Goal: Check status: Check status

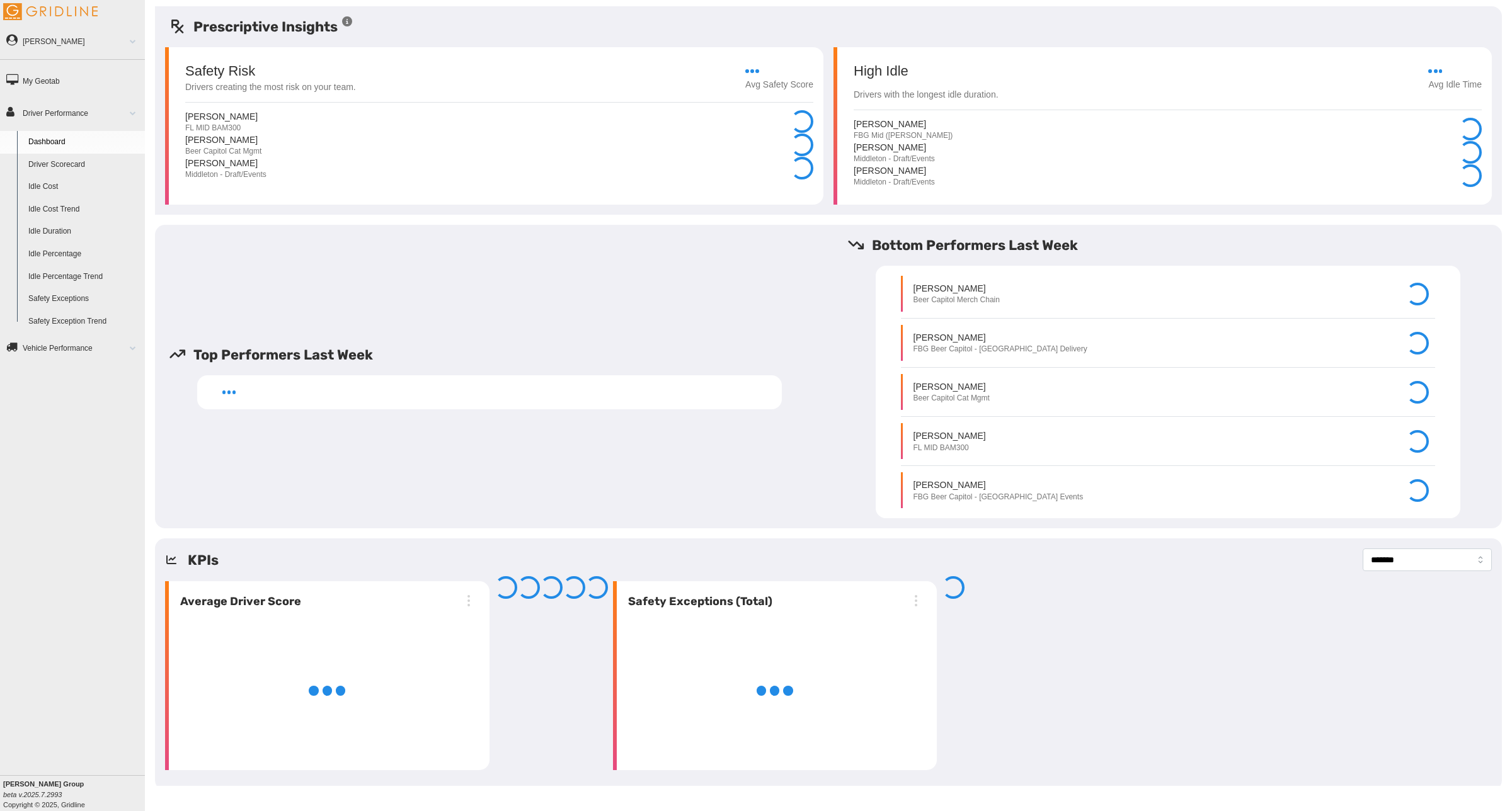
select select "**********"
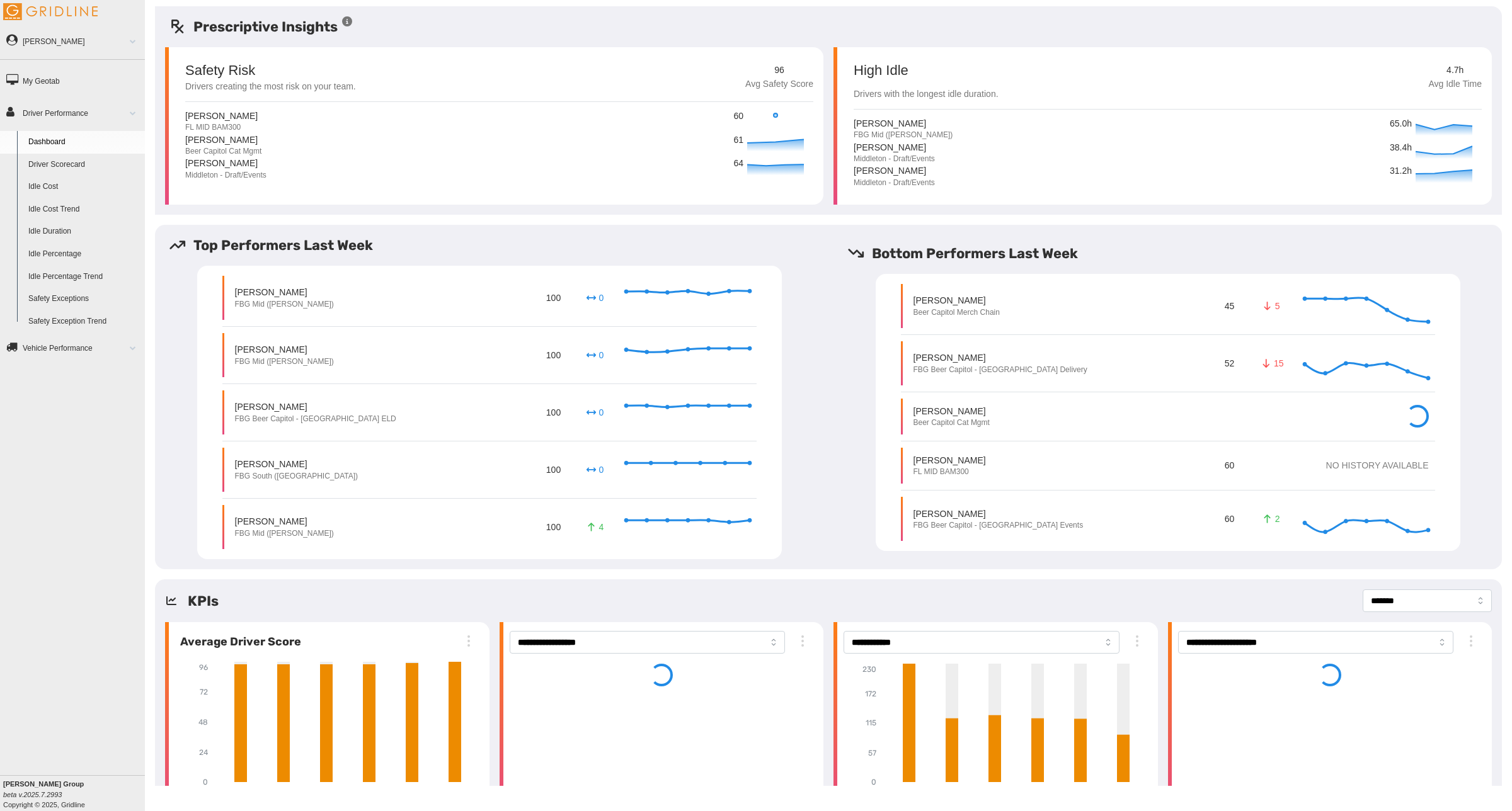
select select "**********"
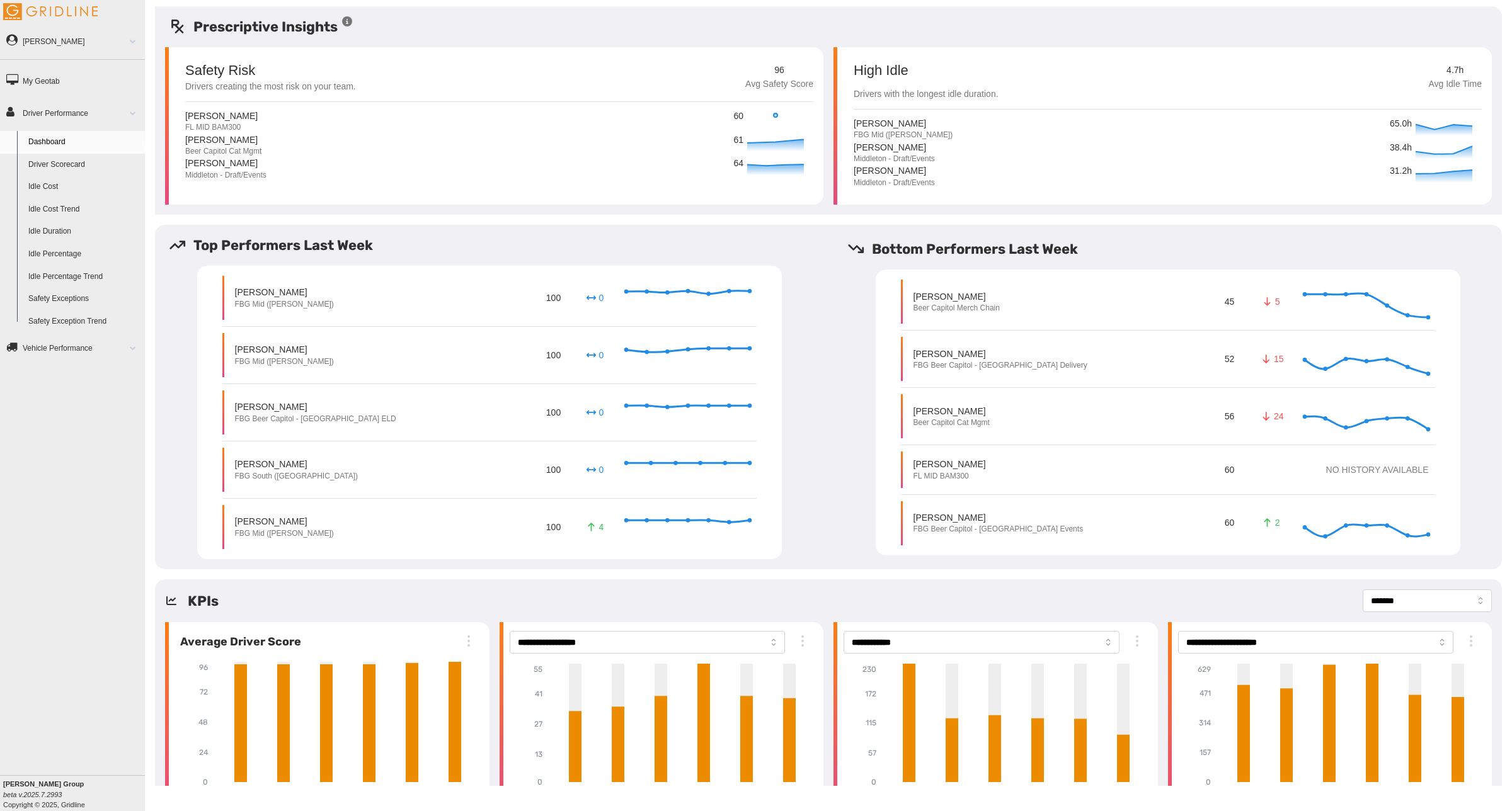
click at [61, 162] on link "Driver Scorecard" at bounding box center [84, 165] width 123 height 23
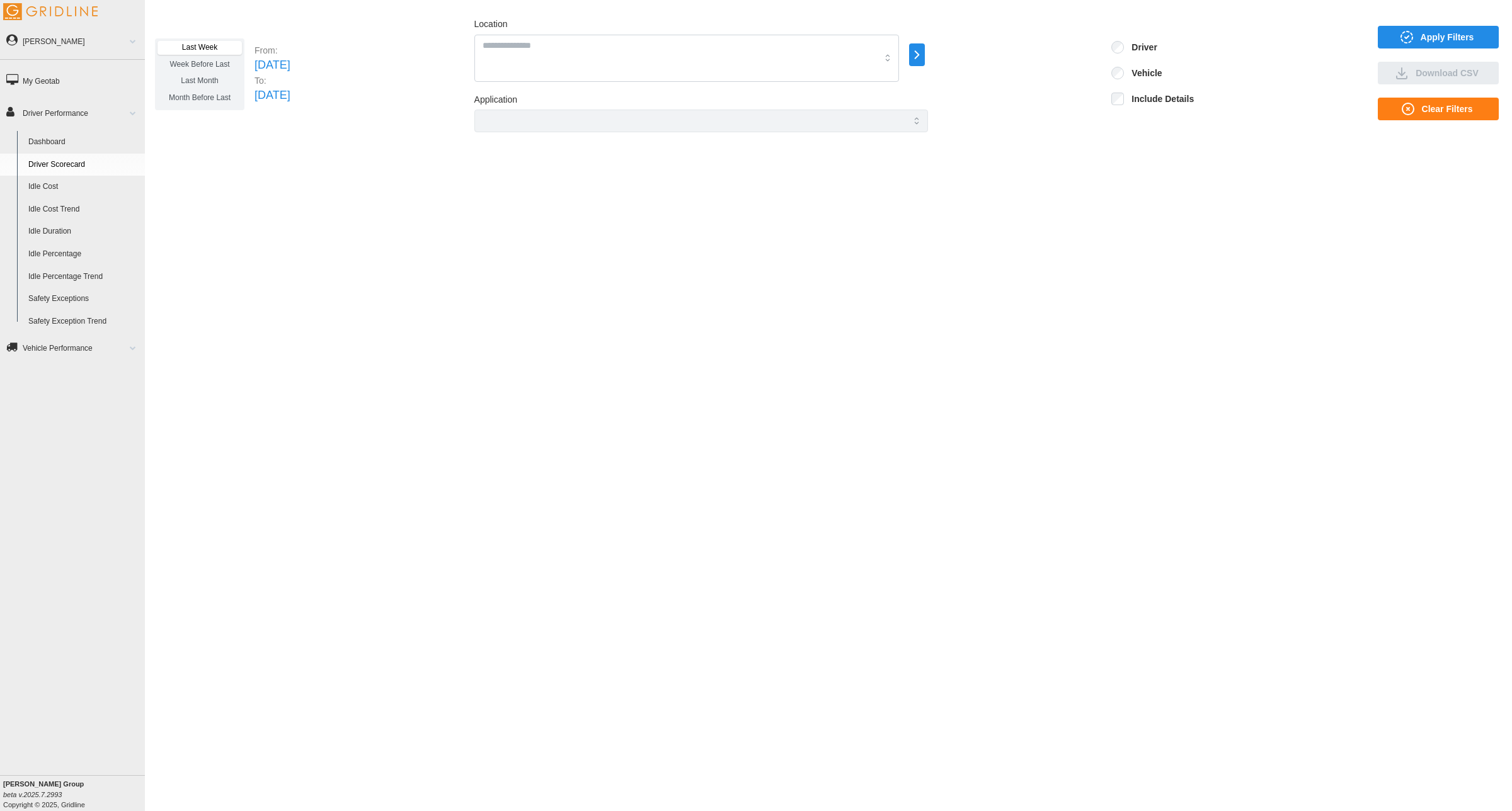
click at [214, 99] on span "Month Before Last" at bounding box center [199, 97] width 62 height 9
click at [214, 82] on span "Last Month" at bounding box center [199, 81] width 37 height 9
click at [203, 99] on span "Month Before Last" at bounding box center [199, 97] width 62 height 9
click at [50, 141] on link "Dashboard" at bounding box center [84, 142] width 123 height 23
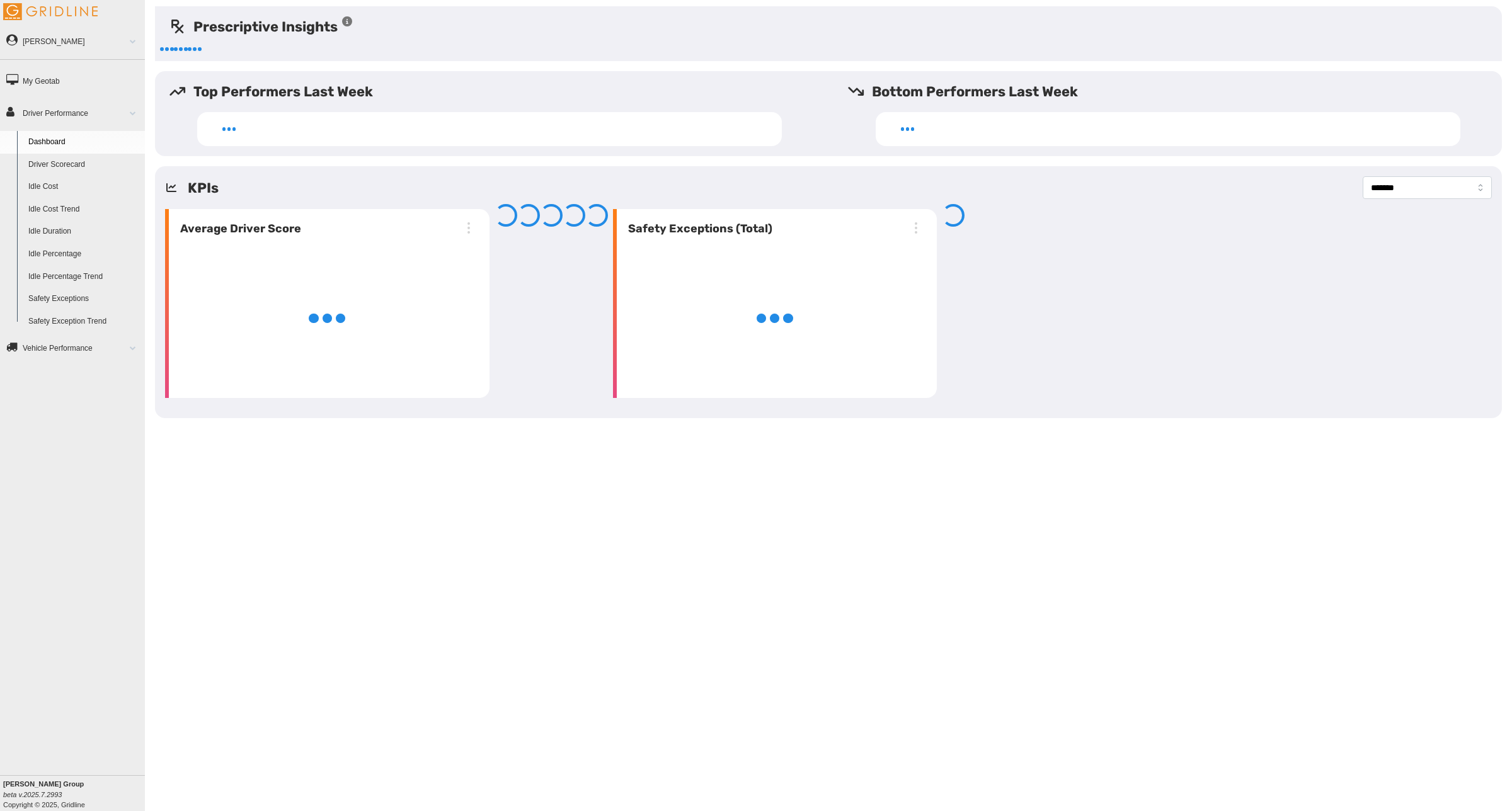
select select "**********"
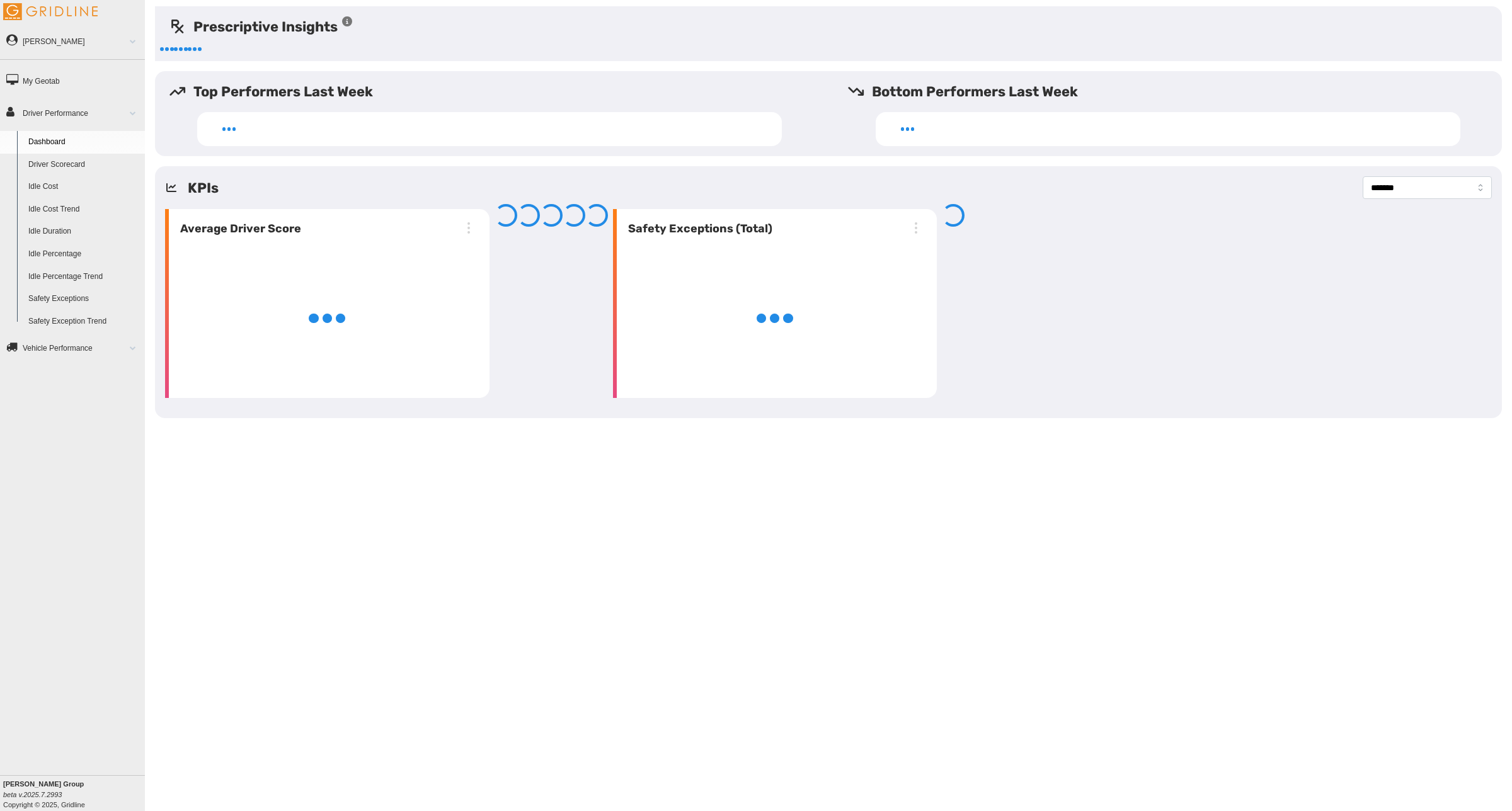
select select "**********"
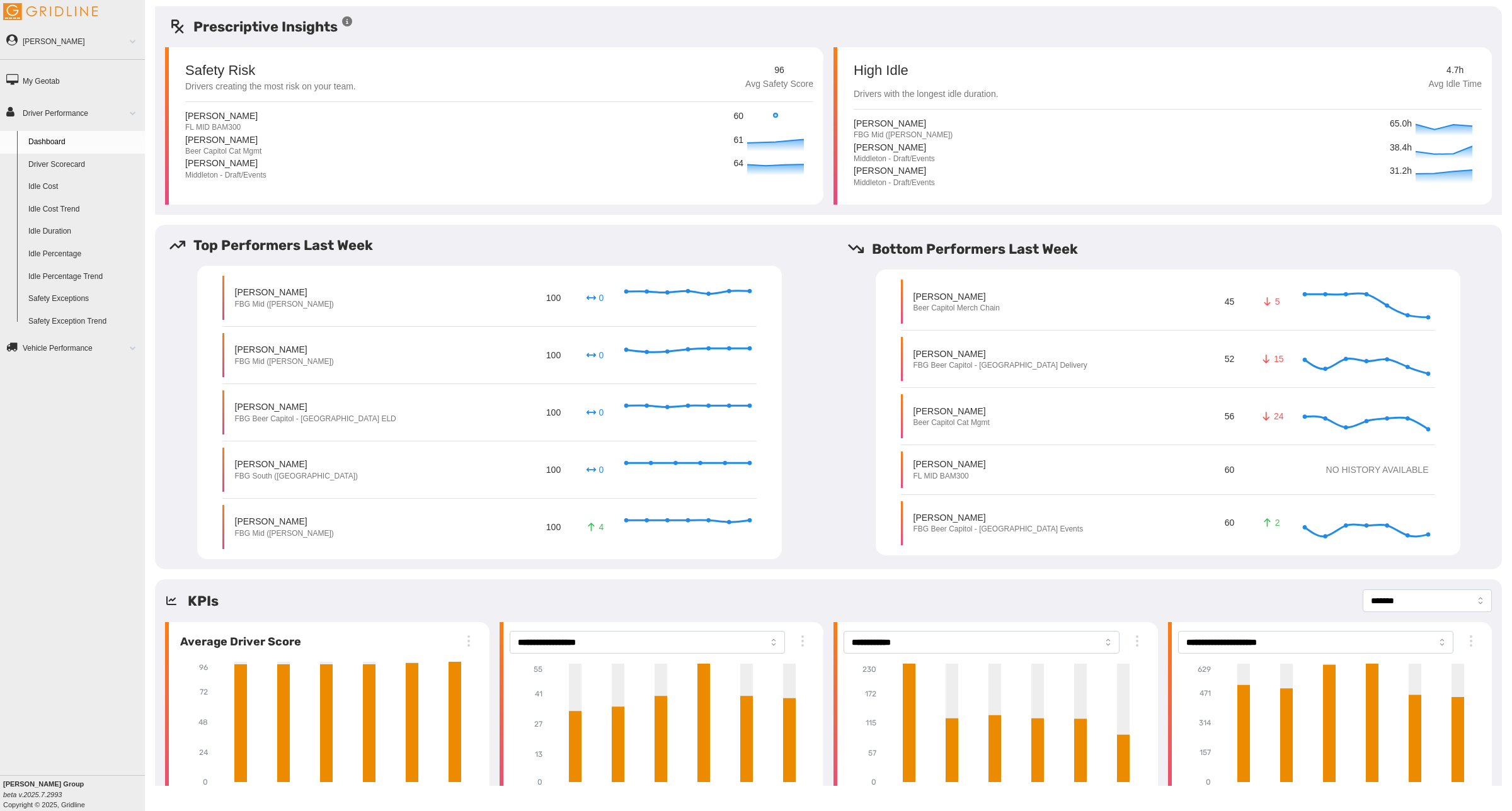
click at [57, 155] on link "Driver Scorecard" at bounding box center [84, 165] width 123 height 23
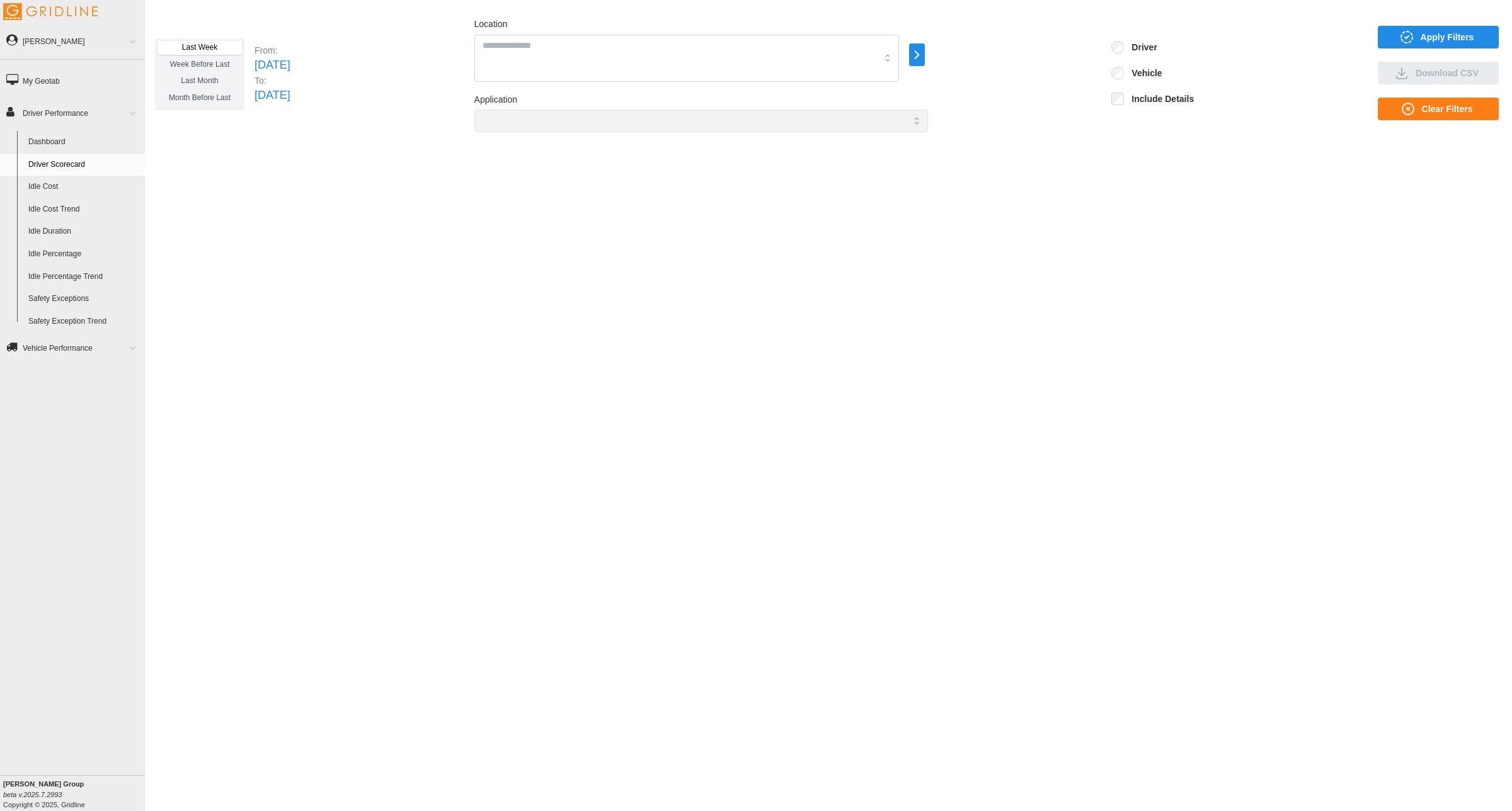
click at [918, 55] on icon "button" at bounding box center [916, 55] width 4 height 7
click at [1003, 58] on div "All Vehicles" at bounding box center [1016, 55] width 54 height 12
click at [1024, 49] on p "Beer Capitol" at bounding box center [1040, 49] width 42 height 11
click at [1038, 43] on p "Beer Capitol - Delivery" at bounding box center [1055, 46] width 76 height 11
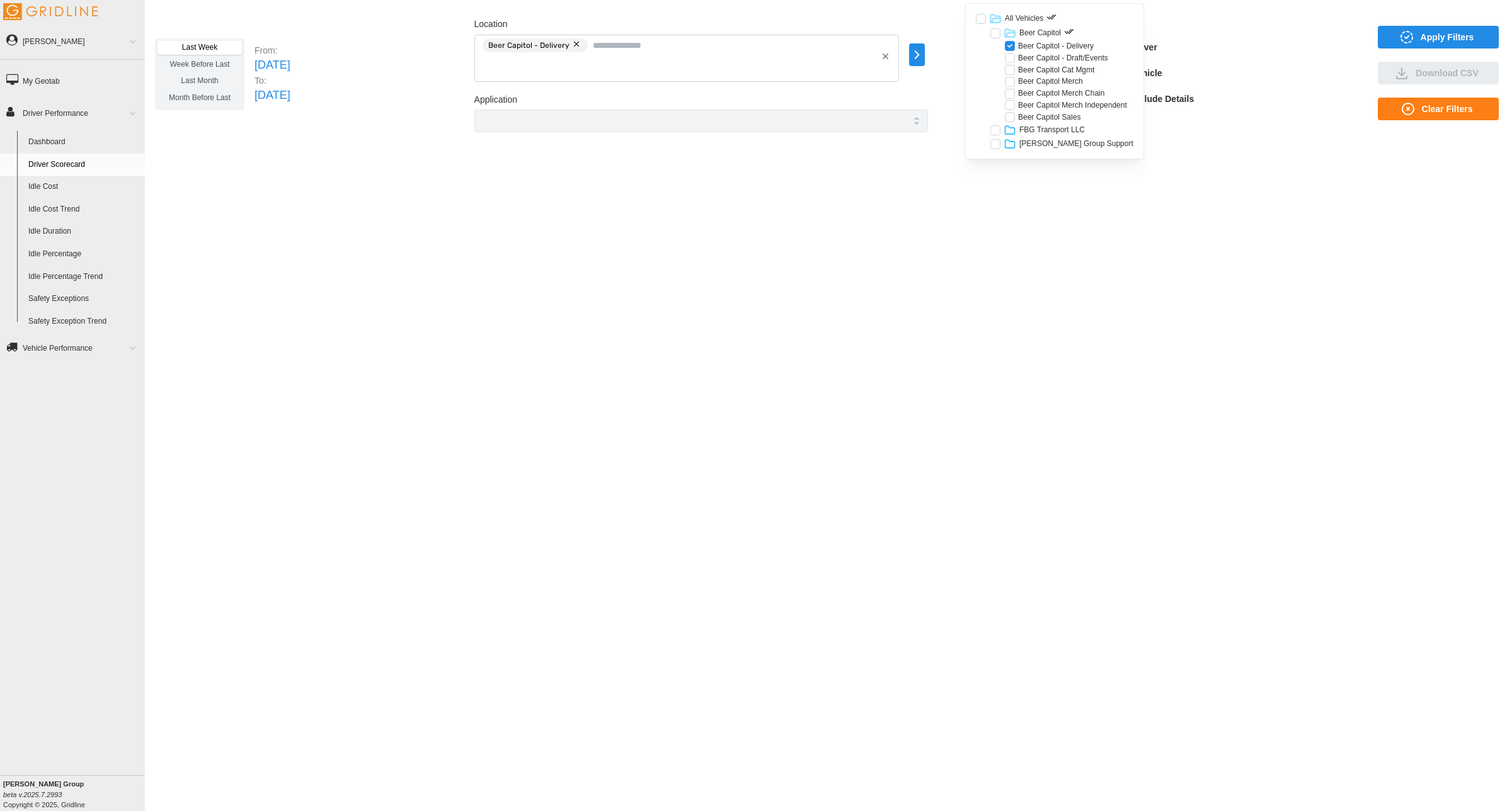
click at [1037, 253] on div "Last Week Week Before Last Last Month Month Before Last From: [DATE] To: [DATE]…" at bounding box center [828, 396] width 1366 height 780
click at [924, 55] on icon "button" at bounding box center [917, 54] width 15 height 15
click at [1057, 126] on p "FBG Transport LLC" at bounding box center [1052, 130] width 66 height 11
click at [1055, 155] on p "FBG Beer Capitol" at bounding box center [1063, 158] width 59 height 11
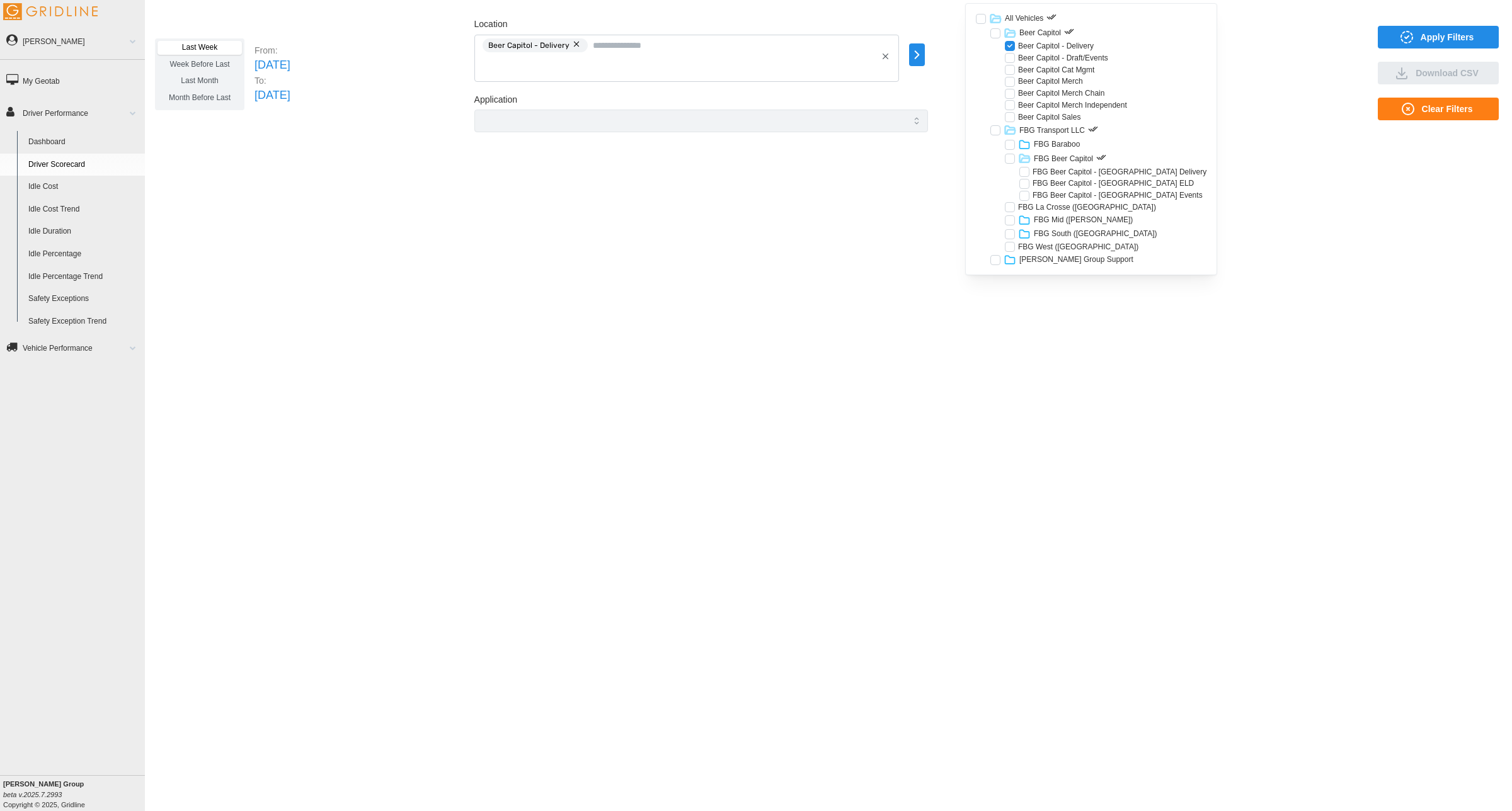
click at [1062, 170] on p "FBG Beer Capitol - [GEOGRAPHIC_DATA] Delivery" at bounding box center [1119, 172] width 174 height 11
click at [931, 258] on div "Last Week Week Before Last Last Month Month Before Last From: [DATE] To: [DATE]…" at bounding box center [828, 396] width 1366 height 780
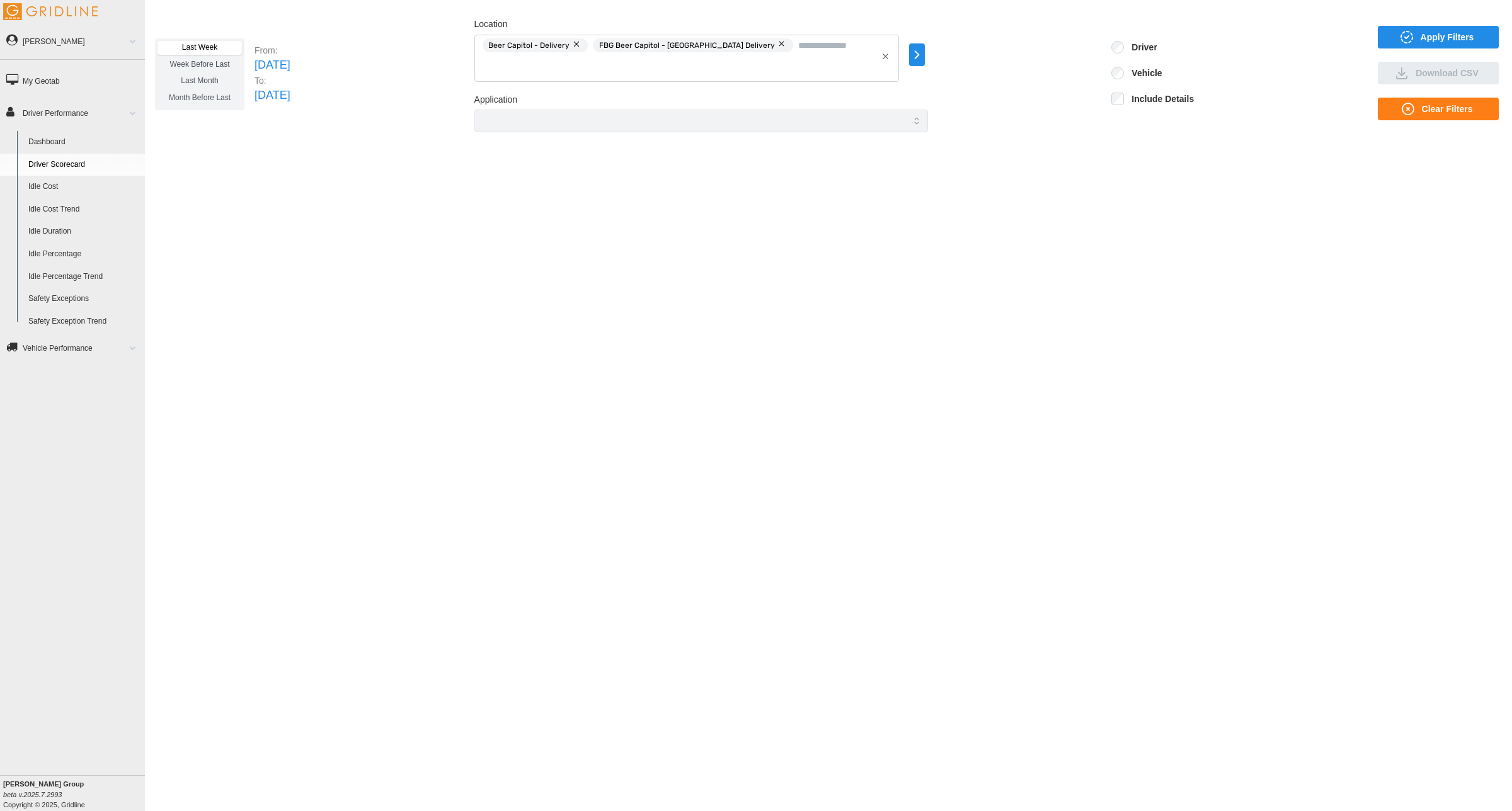
click at [1428, 31] on span "Apply Filters" at bounding box center [1447, 37] width 53 height 21
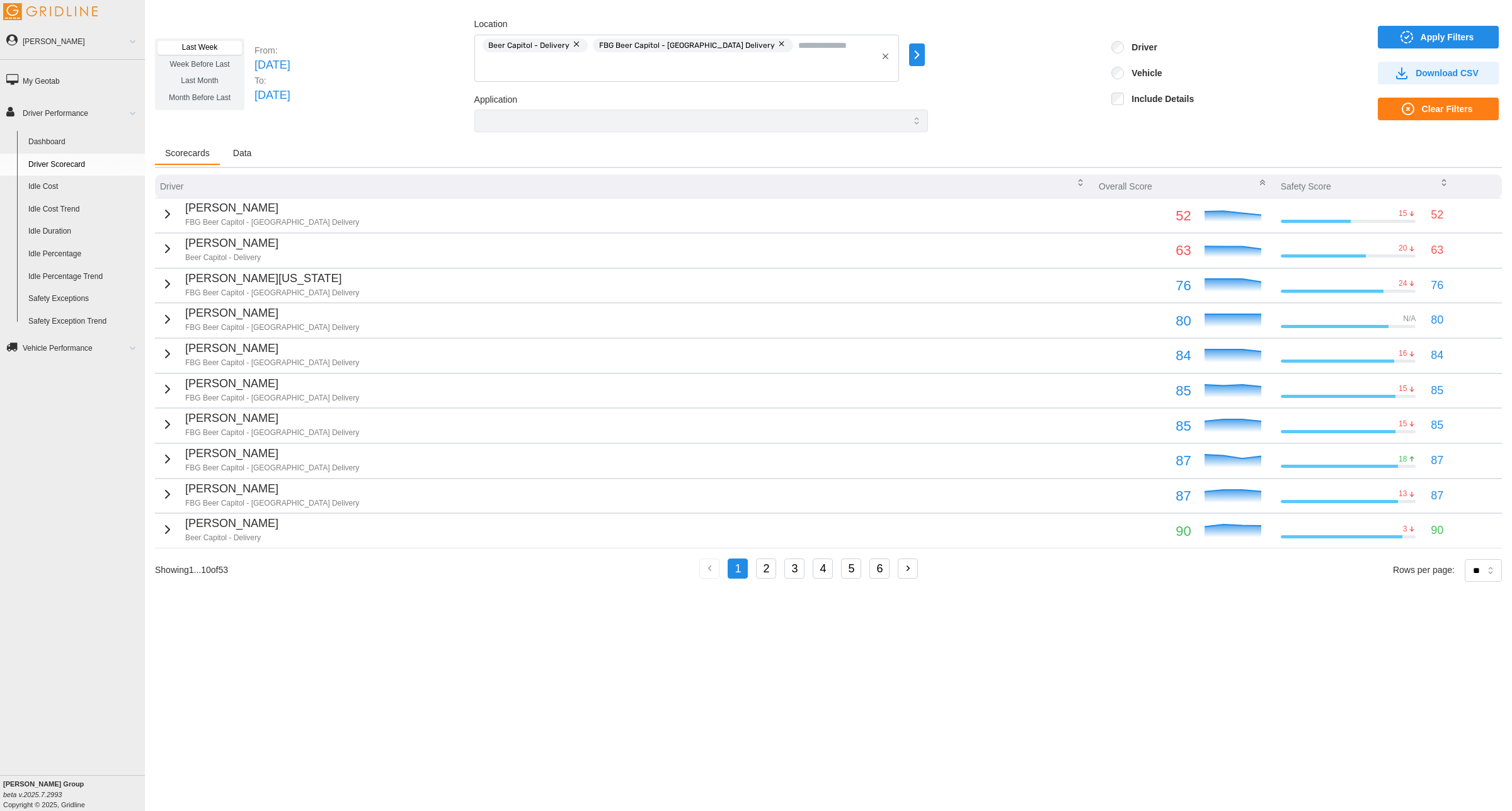
click at [227, 208] on p "[PERSON_NAME]" at bounding box center [271, 208] width 174 height 17
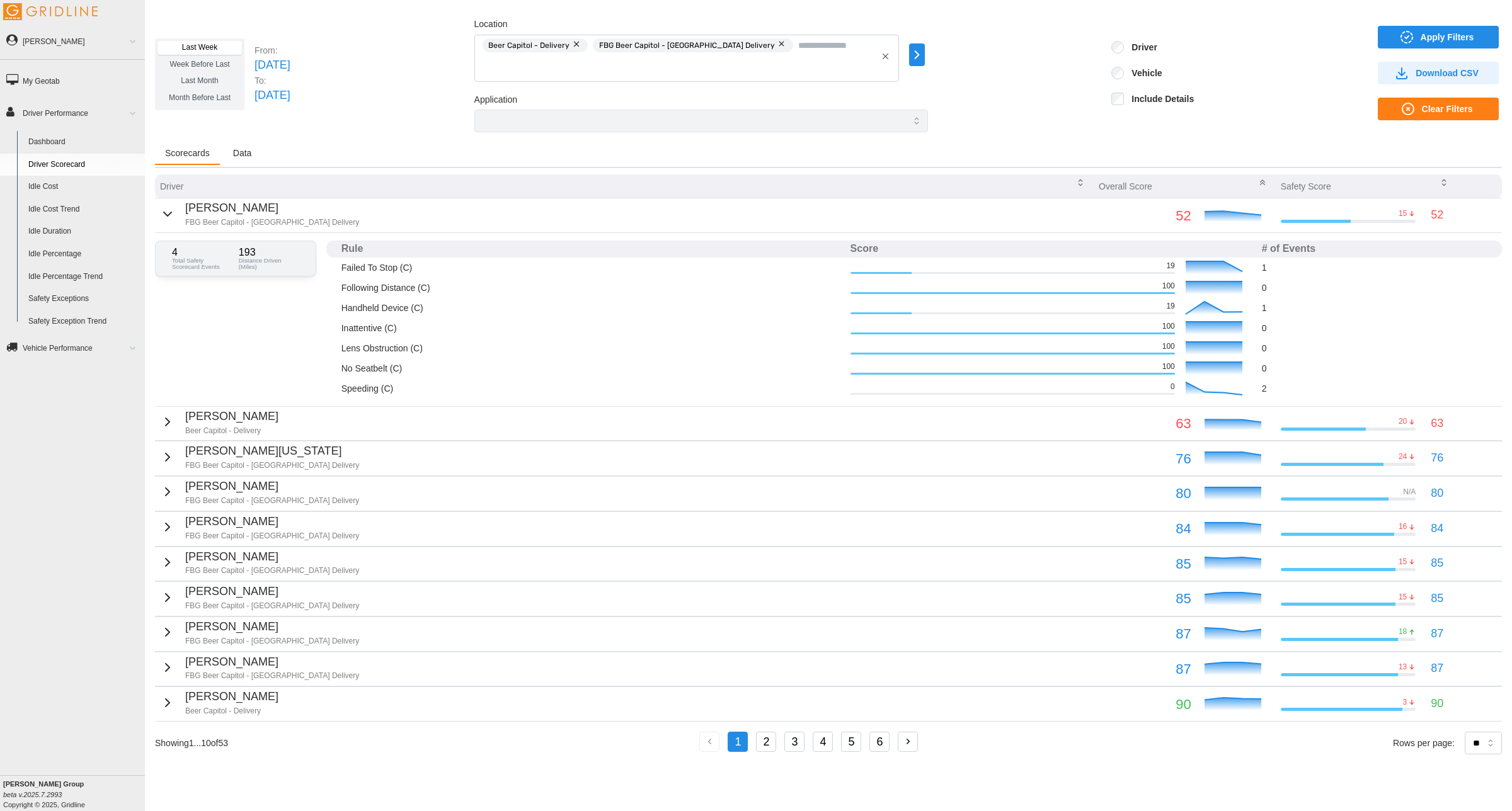
click at [203, 79] on span "Last Month" at bounding box center [199, 81] width 37 height 9
click at [1457, 30] on span "Apply Filters" at bounding box center [1447, 37] width 53 height 21
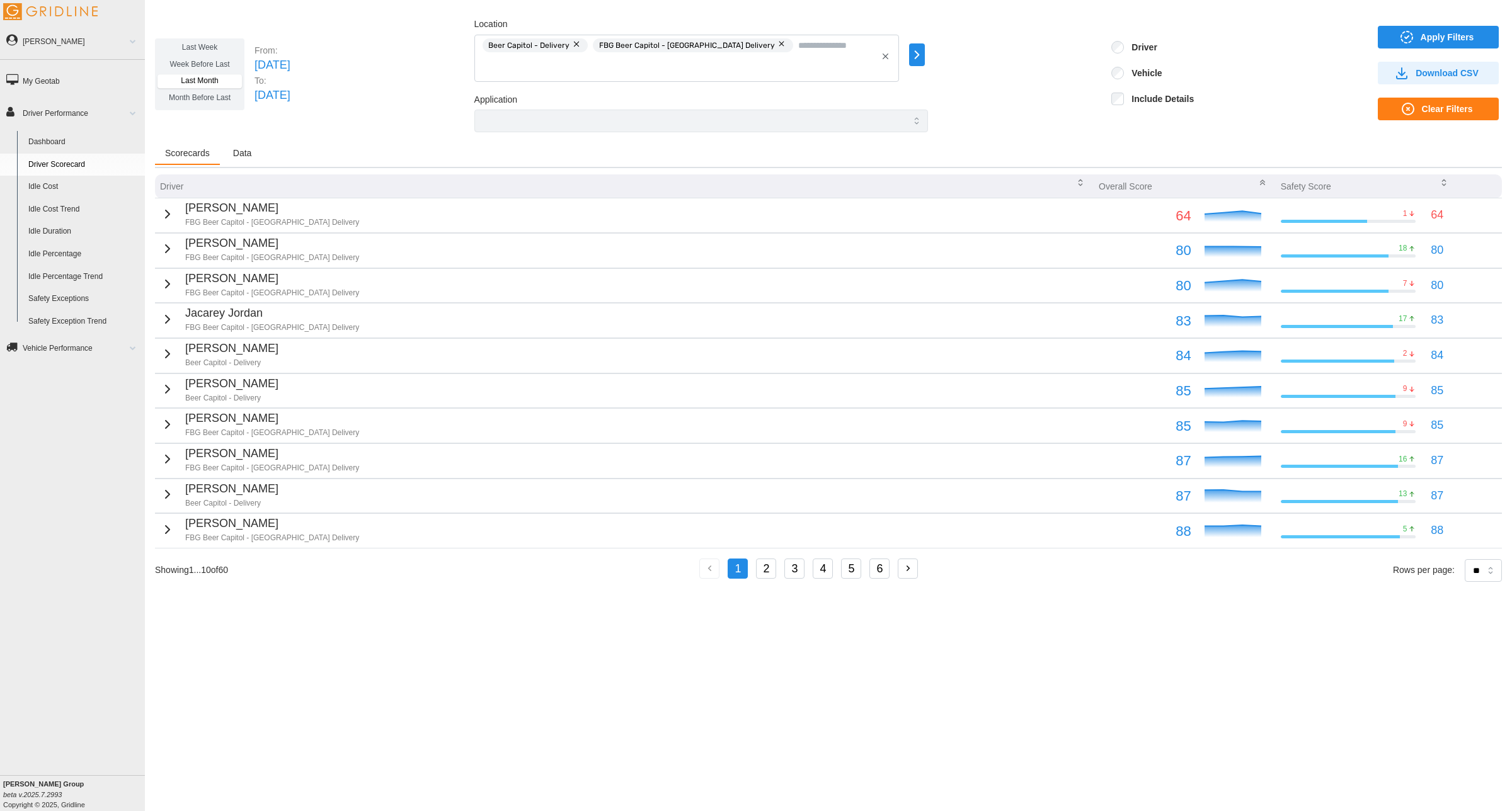
click at [241, 212] on p "[PERSON_NAME]" at bounding box center [271, 208] width 174 height 17
